Goal: Communication & Community: Ask a question

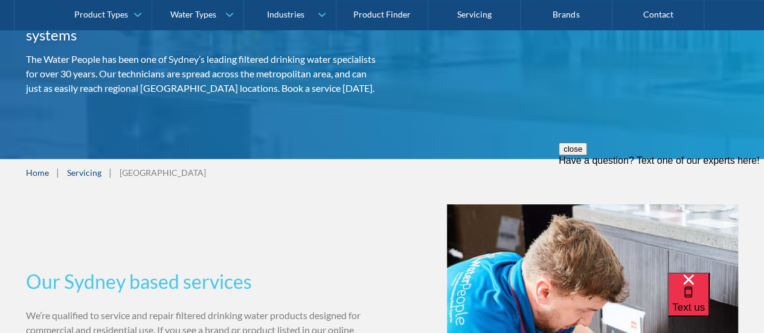
scroll to position [363, 0]
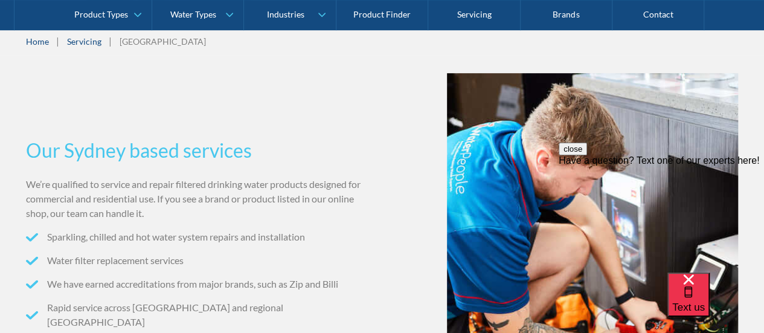
click at [645, 166] on div "Have a question? Text one of our experts here!" at bounding box center [661, 160] width 205 height 11
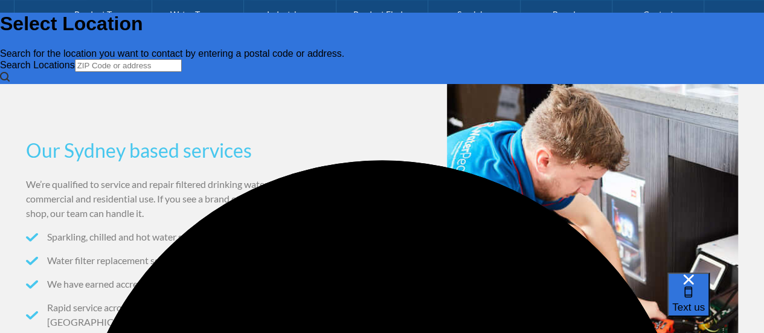
scroll to position [0, 0]
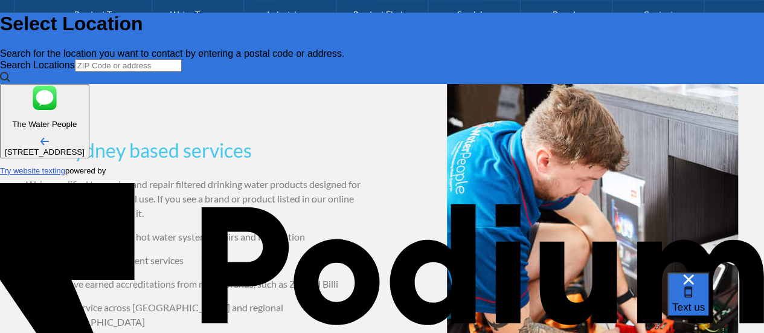
type input "[PERSON_NAME]"
type Phone "0430 110 399"
type textarea "W"
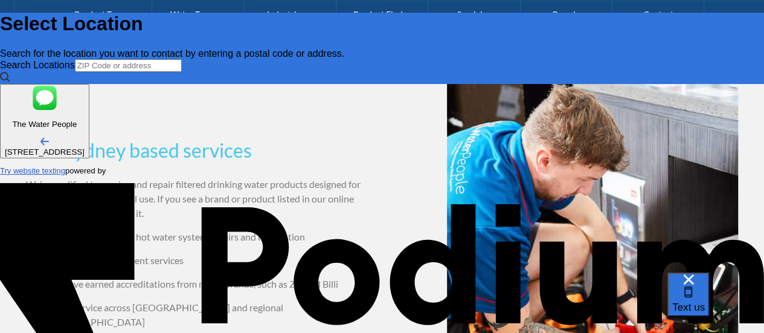
type textarea "x"
type textarea "We"
type textarea "x"
type textarea "We ha"
type textarea "x"
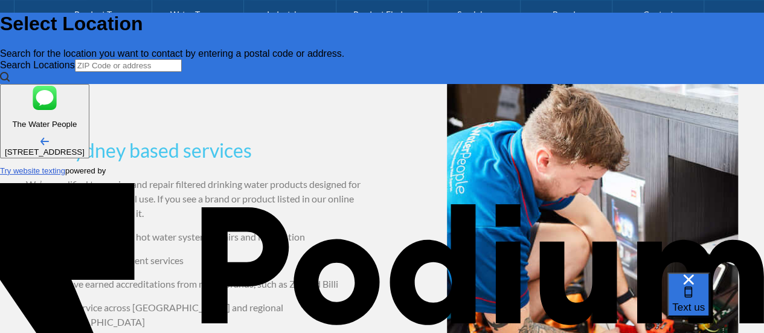
type textarea "We have"
type textarea "x"
type textarea "We have a"
type textarea "x"
type textarea "We have an"
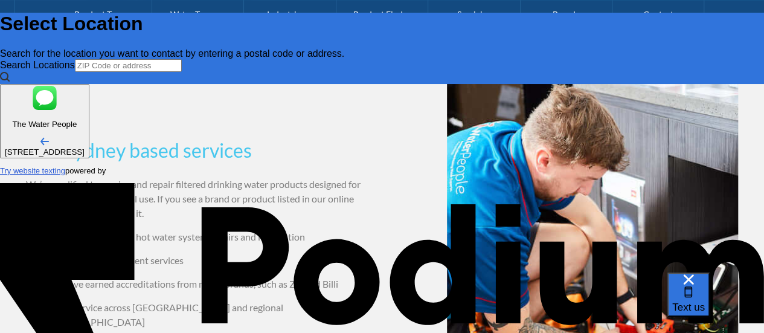
type textarea "x"
type textarea "We have an"
type textarea "x"
type textarea "We have a"
type textarea "x"
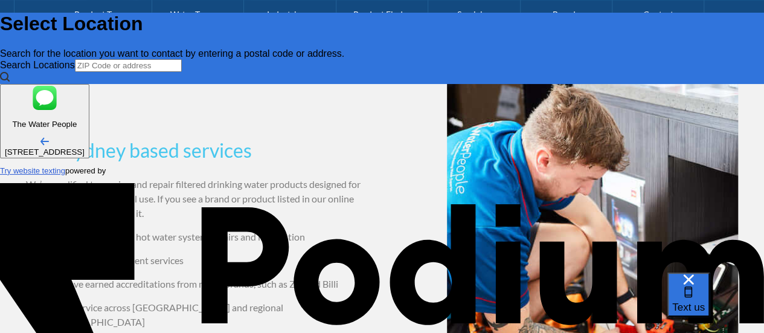
type textarea "We have a"
type textarea "We have a R"
type textarea "x"
type textarea "We have a Rhi"
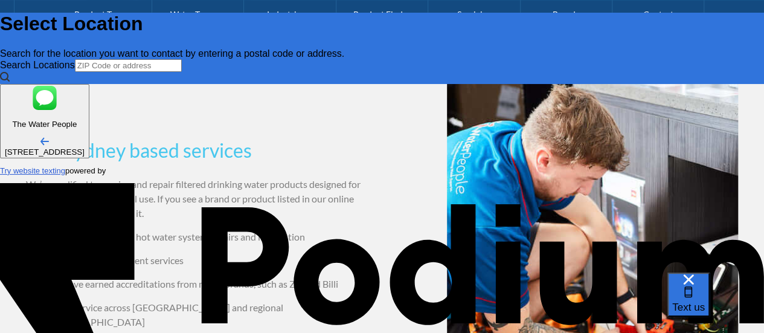
type textarea "x"
type textarea "We have a Rhino"
type textarea "x"
type textarea "We have a Rhino"
type textarea "x"
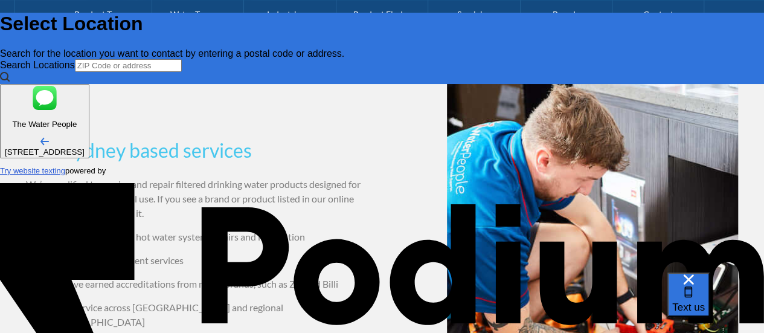
type textarea "We have a Rhino A"
type textarea "We have a Rhino Aq"
type textarea "x"
type textarea "We have a Rhino Aqu"
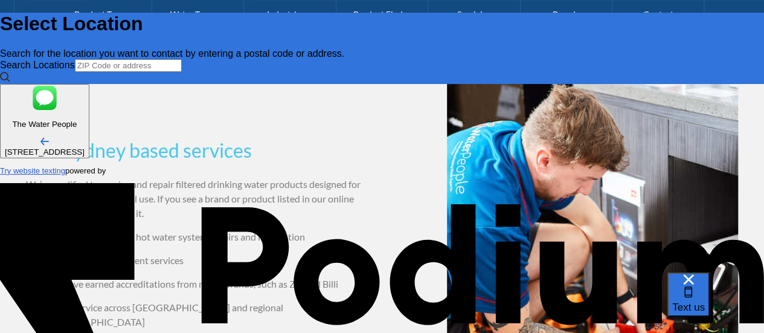
type textarea "x"
type textarea "We have a Rhino Aqua"
type textarea "x"
type textarea "We have a Rhino Aqua"
type textarea "x"
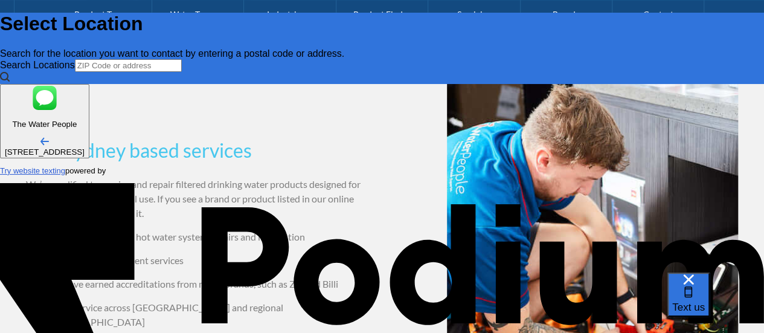
type textarea "We have a Rhino AquaS"
type textarea "We have a Rhino AquaSa"
type textarea "x"
type textarea "We have a Rhino AquaSan"
type textarea "x"
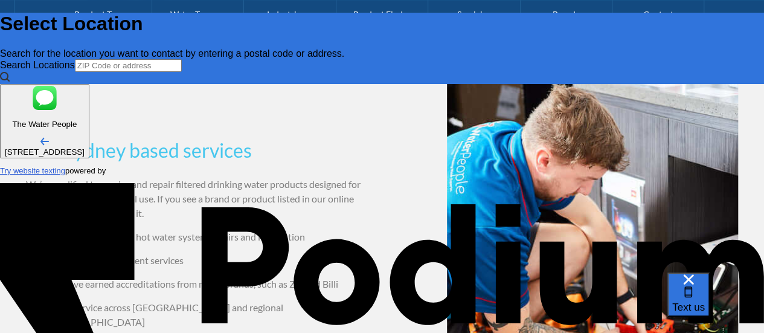
type textarea "We have a Rhino AquaSana"
type textarea "x"
type textarea "We have a Rhino AquaSana s"
type textarea "x"
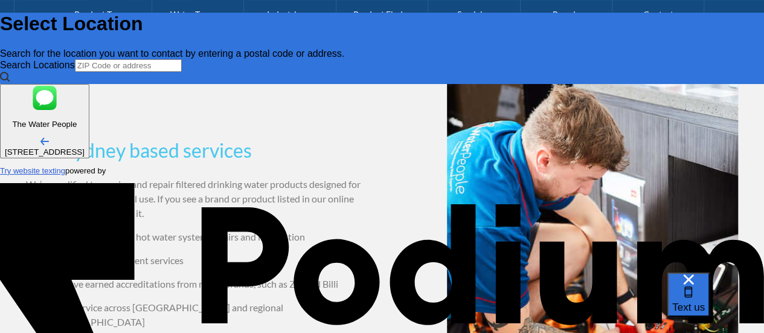
type textarea "We have a Rhino AquaSana sys"
type textarea "x"
type textarea "We have a Rhino AquaSana syst"
type textarea "x"
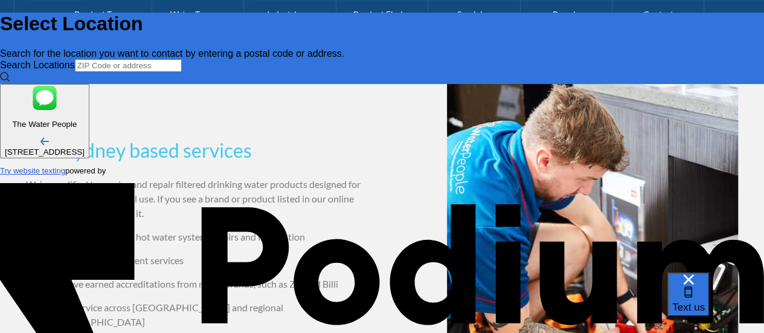
type textarea "We have a Rhino AquaSana system t"
type textarea "x"
type textarea "We have a Rhino AquaSana system that"
type textarea "x"
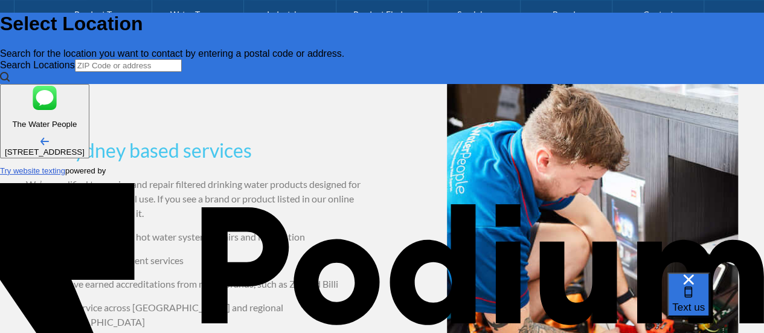
type textarea "We have a Rhino AquaSana system that"
type textarea "x"
type textarea "We have a Rhino AquaSana system that is"
type textarea "x"
type textarea "We have a Rhino AquaSana system that is"
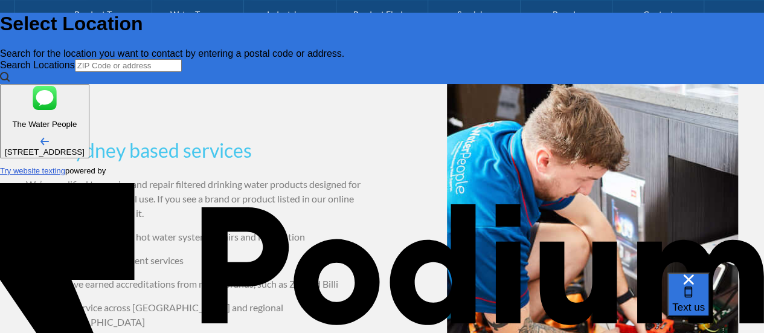
type textarea "x"
type textarea "We have a Rhino AquaSana system that is le"
type textarea "x"
type textarea "We have a Rhino AquaSana system that is leak"
type textarea "x"
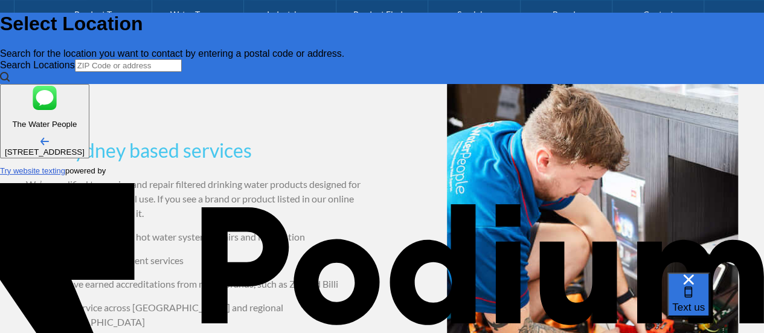
type textarea "We have a Rhino AquaSana system that is leakin"
type textarea "x"
type textarea "We have a Rhino AquaSana system that is leaking"
type textarea "x"
type textarea "We have a Rhino AquaSana system that is leaking an"
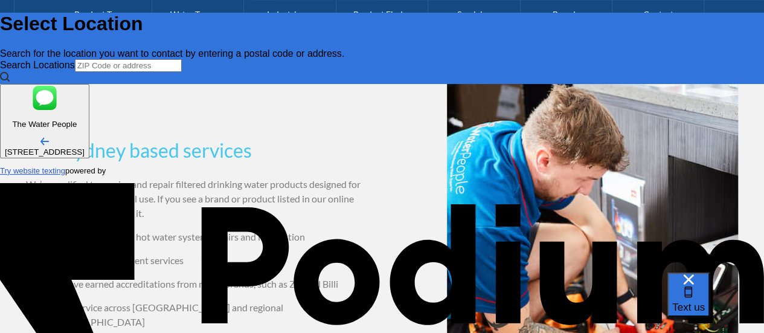
type textarea "x"
type textarea "We have a Rhino AquaSana system that is leaking and I"
type textarea "x"
type textarea "We have a Rhino AquaSana system that is leaking and I"
type textarea "x"
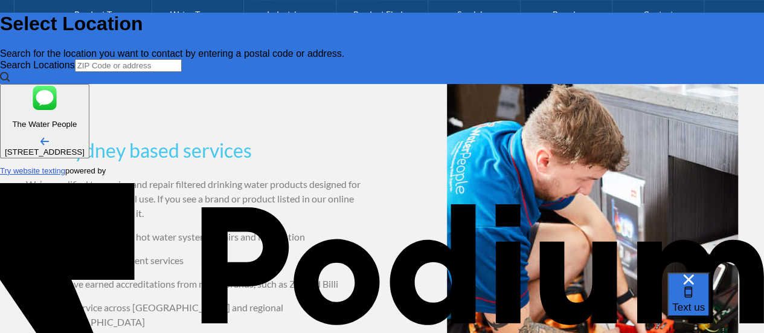
type textarea "We have a Rhino AquaSana system that is leaking and I ne"
type textarea "x"
type textarea "We have a Rhino AquaSana system that is leaking and I nee"
type textarea "x"
type textarea "We have a Rhino AquaSana system that is leaking and I need"
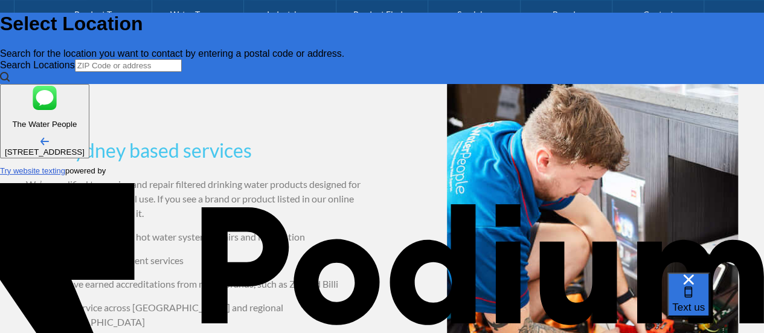
type textarea "x"
type textarea "We have a Rhino AquaSana system that is leaking and I need i"
type textarea "x"
type textarea "We have a Rhino AquaSana system that is leaking and I need i"
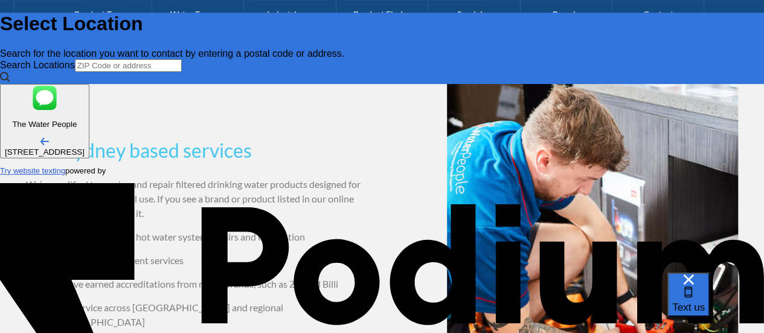
type textarea "x"
type textarea "We have a Rhino AquaSana system that is leaking and I need"
type textarea "x"
type textarea "We have a Rhino AquaSana system that is leaking and I nee"
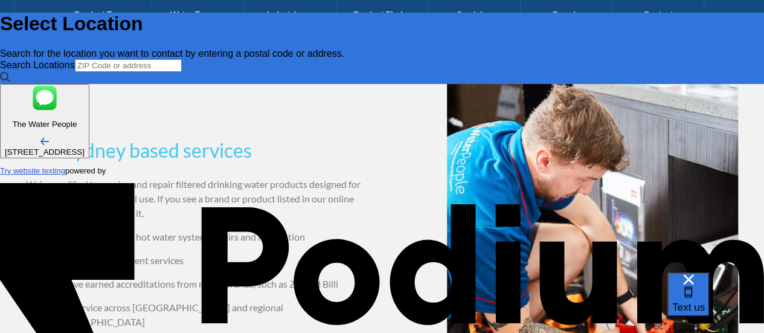
type textarea "x"
type textarea "We have a Rhino AquaSana system that is leaking and I ne"
type textarea "x"
type textarea "We have a Rhino AquaSana system that is leaking and I n"
type textarea "x"
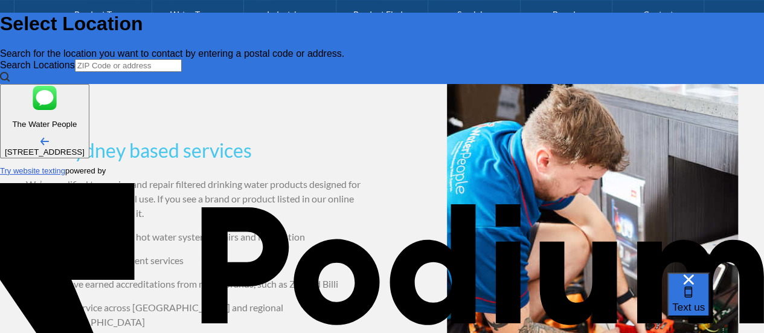
type textarea "We have a Rhino AquaSana system that is leaking and I"
type textarea "x"
type textarea "We have a Rhino AquaSana system that is leaking and"
type textarea "x"
type textarea "We have a Rhino AquaSana system that is leaking and"
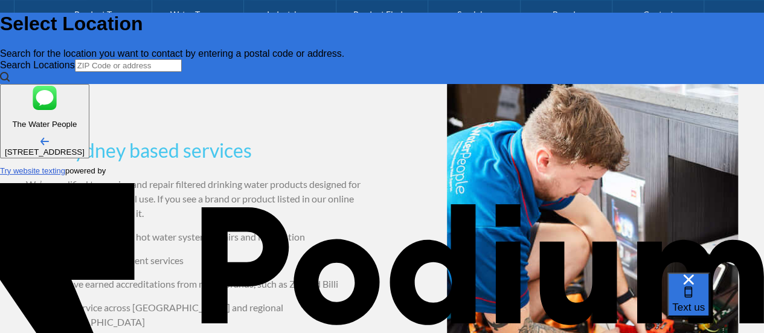
type textarea "x"
type textarea "We have a Rhino AquaSana system that is leaking an"
type textarea "x"
type textarea "We have a Rhino AquaSana system that is leaking"
type textarea "x"
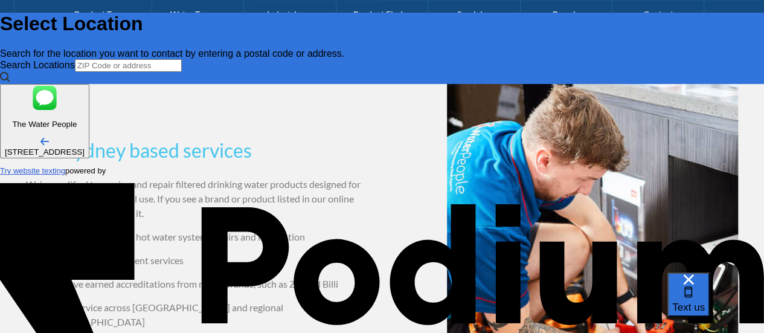
type textarea "We have a Rhino AquaSana system that is leaking s"
type textarea "x"
type textarea "We have a Rhino AquaSana system that is leaking so"
type textarea "x"
type textarea "We have a Rhino AquaSana system that is leaking so I"
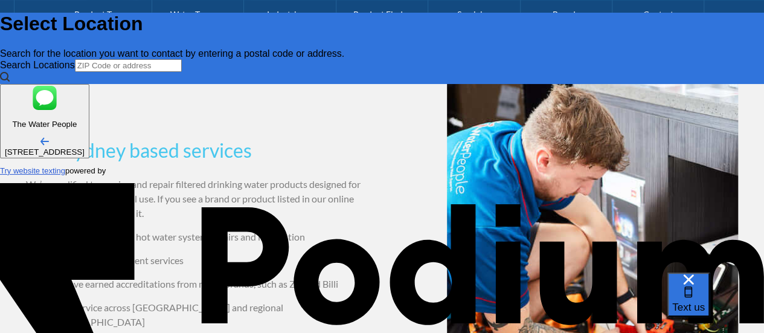
type textarea "x"
type textarea "We have a Rhino AquaSana system that is leaking so I am"
type textarea "x"
type textarea "We have a Rhino AquaSana system that is leaking so I am l"
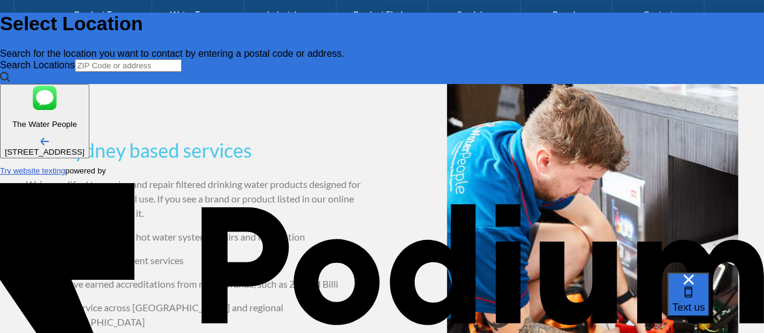
type textarea "x"
type textarea "We have a Rhino AquaSana system that is leaking so I am loo"
type textarea "x"
type textarea "We have a Rhino AquaSana system that is leaking so I am looki"
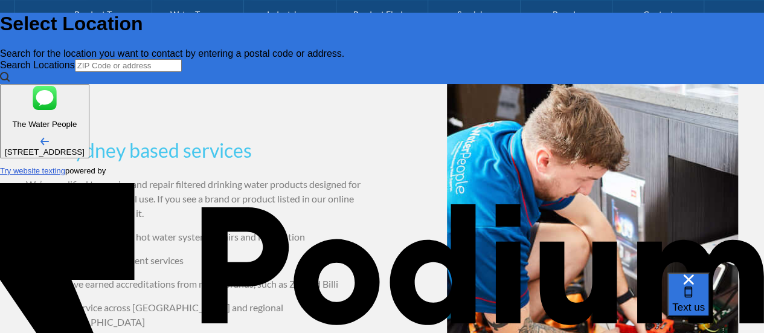
scroll to position [7, 0]
type textarea "x"
type textarea "We have a Rhino AquaSana system that is leaking so I am looking"
type textarea "x"
type textarea "We have a Rhino AquaSana system that is leaking so I am looking fo"
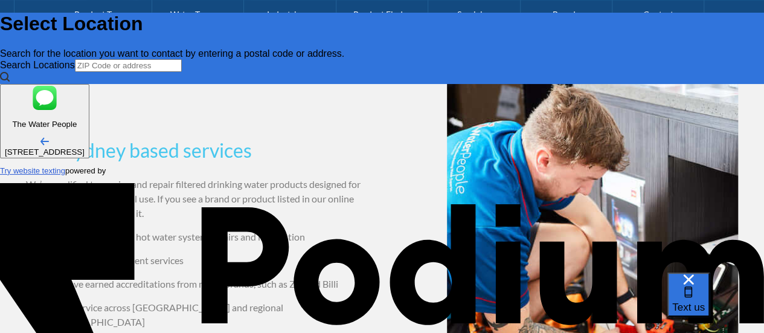
type textarea "x"
type textarea "We have a Rhino AquaSana system that is leaking so I am looking for"
type textarea "x"
type textarea "We have a Rhino AquaSana system that is leaking so I am looking for s"
type textarea "x"
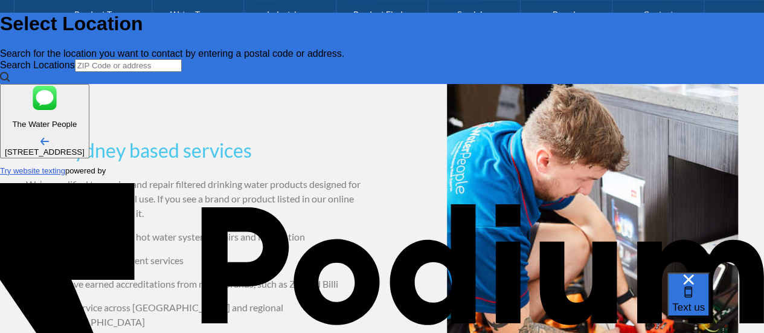
type textarea "We have a Rhino AquaSana system that is leaking so I am looking for some"
type textarea "x"
type textarea "We have a Rhino AquaSana system that is leaking so I am looking for some"
type textarea "x"
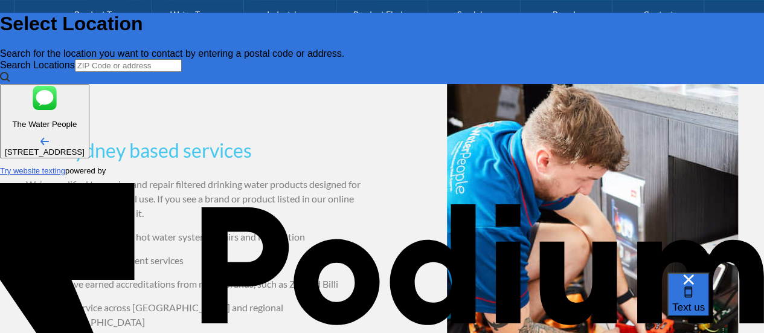
type textarea "We have a Rhino AquaSana system that is leaking so I am looking for someo"
type textarea "x"
type textarea "We have a Rhino AquaSana system that is leaking so I am looking for someone"
type textarea "x"
type textarea "We have a Rhino AquaSana system that is leaking so I am looking for someone to"
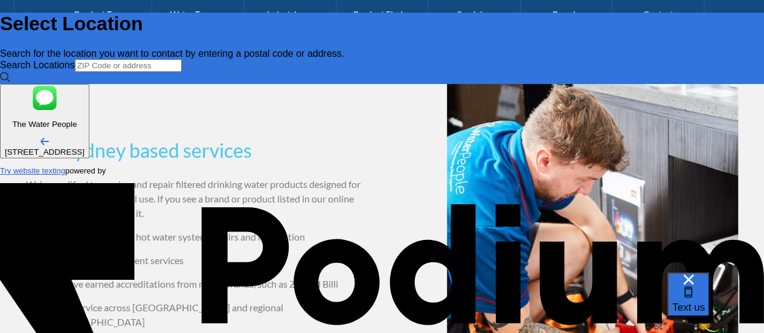
type textarea "x"
type textarea "We have a Rhino AquaSana system that is leaking so I am looking for someone to c"
type textarea "x"
type textarea "We have a Rhino AquaSana system that is leaking so I am looking for someone to …"
type textarea "x"
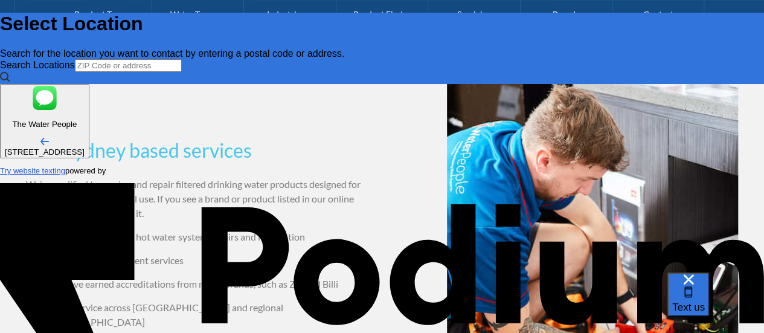
type textarea "We have a Rhino AquaSana system that is leaking so I am looking for someone to …"
type textarea "x"
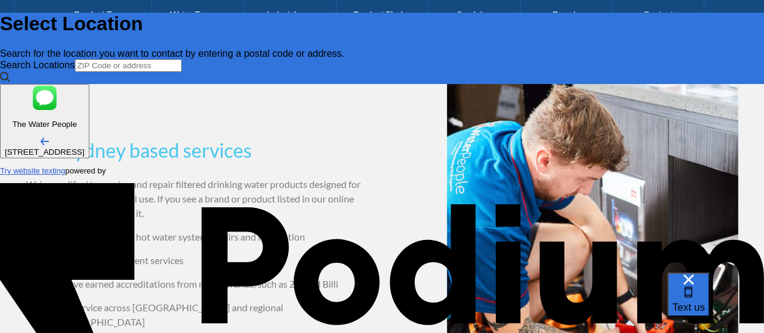
type textarea "We have a Rhino AquaSana system that is leaking so I am looking for someone to …"
type textarea "x"
type textarea "We have a Rhino AquaSana system that is leaking so I am looking for someone to …"
type textarea "x"
type textarea "We have a Rhino AquaSana system that is leaking so I am looking for someone to …"
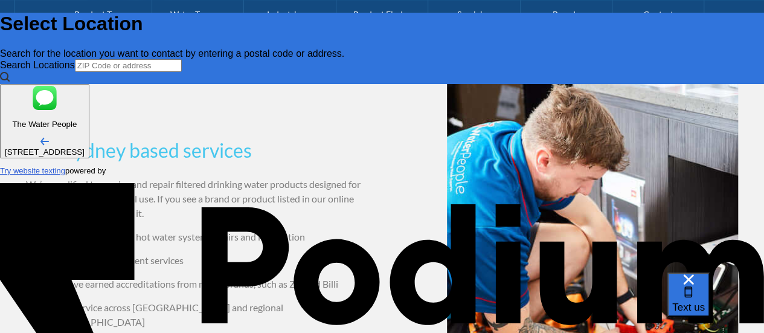
type textarea "x"
type textarea "We have a Rhino AquaSana system that is leaking so I am looking for someone to …"
type textarea "x"
type textarea "We have a Rhino AquaSana system that is leaking so I am looking for someone to …"
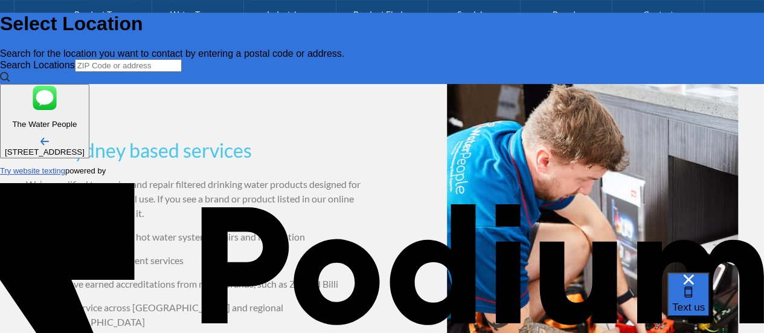
type textarea "x"
type textarea "We have a Rhino AquaSana system that is leaking so I am looking for someone to …"
type textarea "x"
type textarea "We have a Rhino AquaSana system that is leaking so I am looking for someone to …"
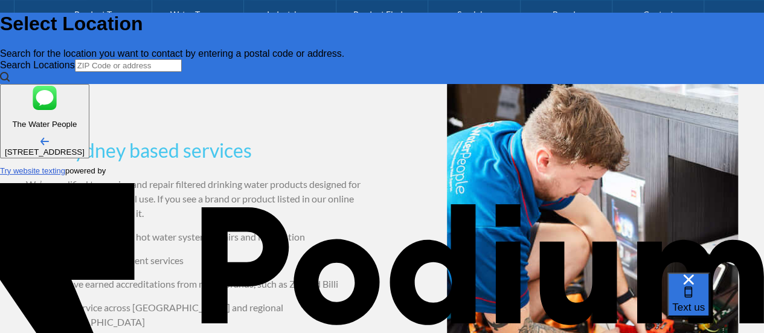
type textarea "x"
type textarea "We have a Rhino AquaSana system that is leaking so I am looking for someone to …"
type textarea "x"
type textarea "We have a Rhino AquaSana system that is leaking so I am looking for someone to …"
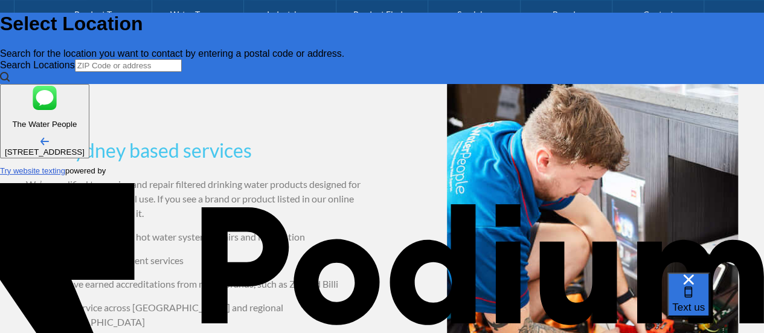
type textarea "x"
type textarea "We have a Rhino AquaSana system that is leaking so I am looking for someone to …"
drag, startPoint x: 642, startPoint y: 269, endPoint x: 642, endPoint y: 279, distance: 9.7
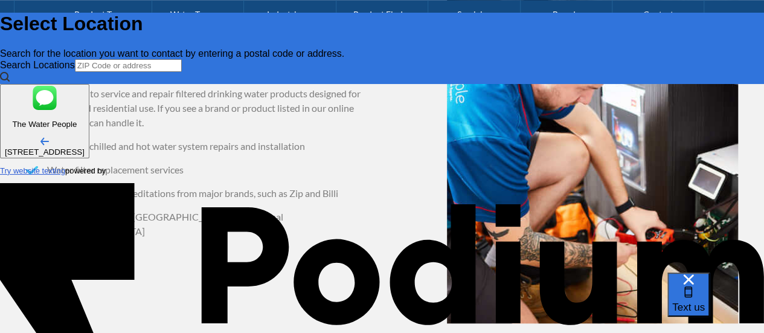
scroll to position [483, 0]
